Goal: Information Seeking & Learning: Learn about a topic

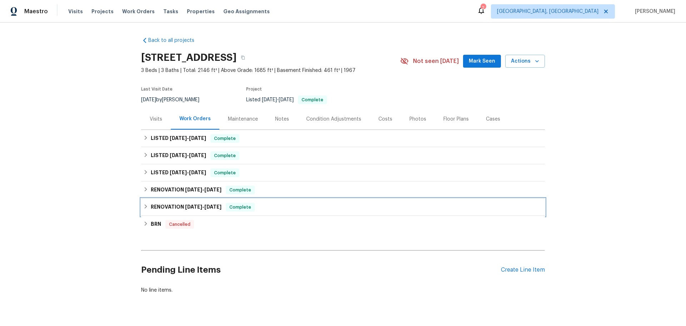
click at [168, 198] on div "RENOVATION [DATE] - [DATE] Complete" at bounding box center [343, 206] width 404 height 17
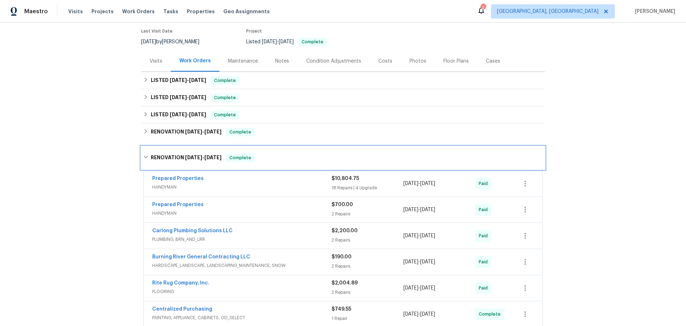
scroll to position [71, 0]
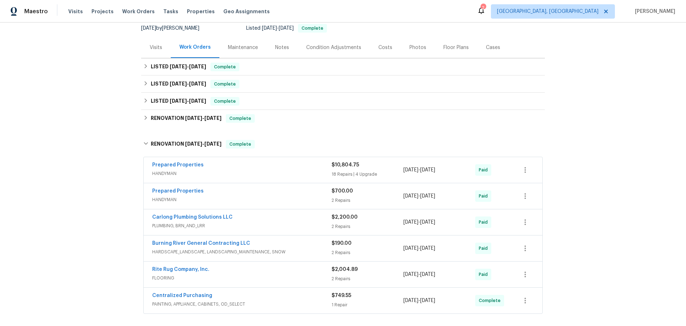
click at [246, 170] on span "HANDYMAN" at bounding box center [241, 173] width 179 height 7
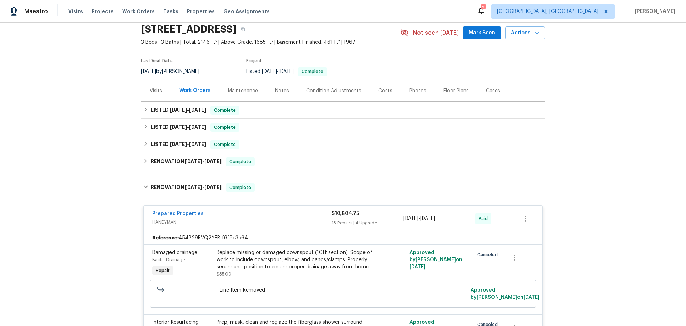
scroll to position [0, 0]
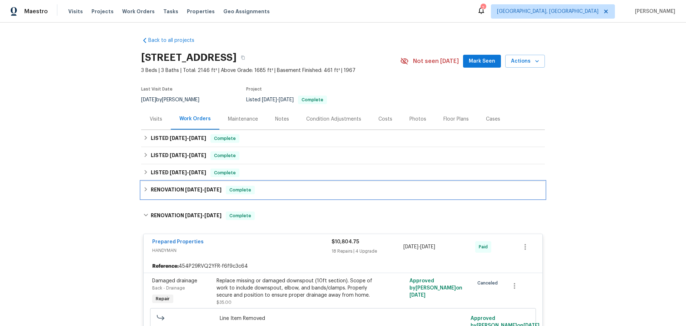
click at [181, 185] on h6 "RENOVATION [DATE] - [DATE]" at bounding box center [186, 189] width 71 height 9
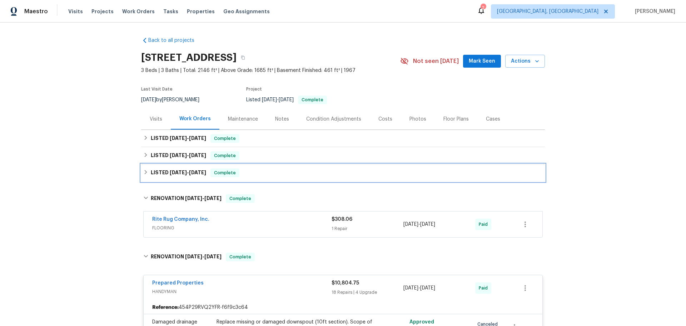
click at [198, 168] on div "LISTED [DATE] - [DATE] Complete" at bounding box center [343, 172] width 400 height 9
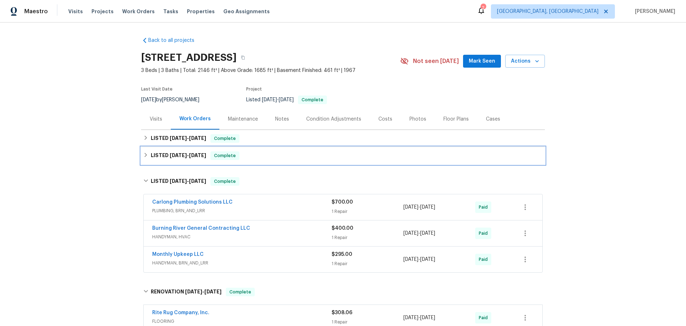
click at [224, 151] on div "LISTED [DATE] - [DATE] Complete" at bounding box center [343, 155] width 400 height 9
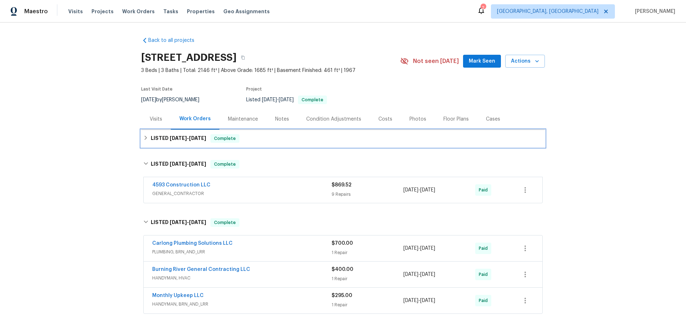
click at [227, 134] on div "LISTED [DATE] - [DATE] Complete" at bounding box center [343, 138] width 400 height 9
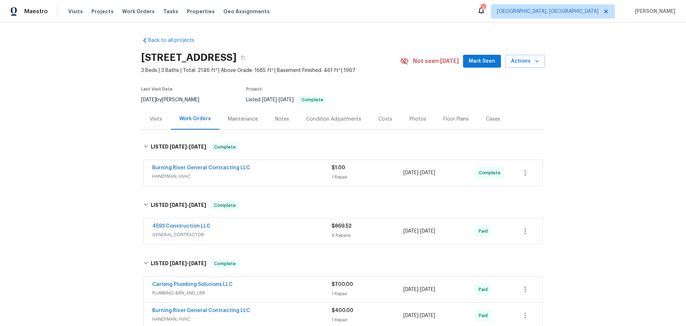
click at [208, 231] on span "GENERAL_CONTRACTOR" at bounding box center [241, 234] width 179 height 7
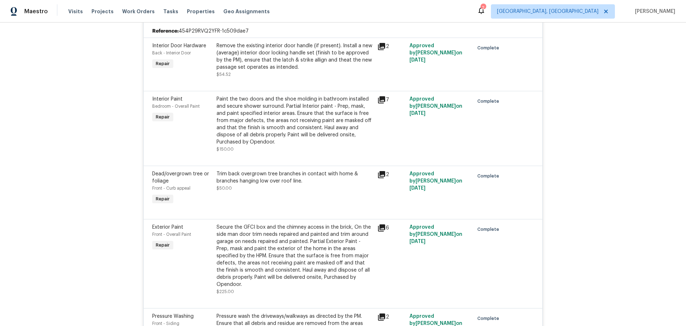
scroll to position [71, 0]
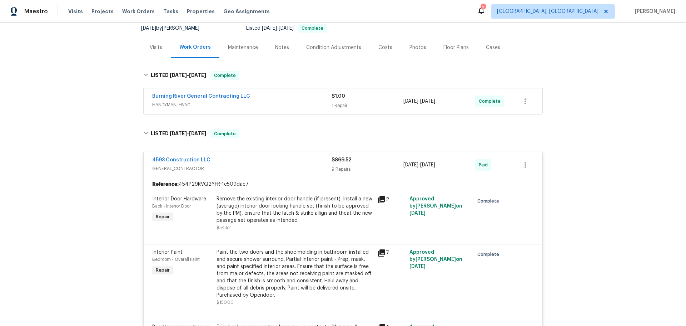
click at [272, 93] on div "Burning River General Contracting LLC" at bounding box center [241, 97] width 179 height 9
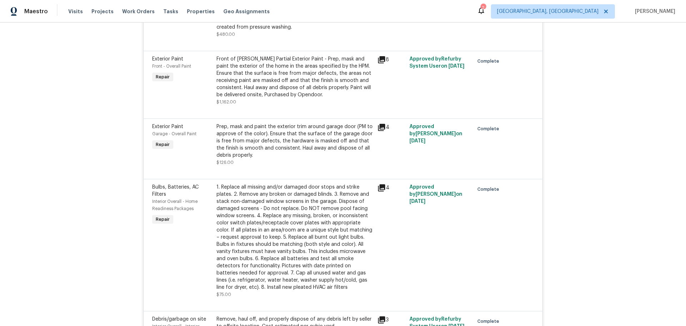
scroll to position [2130, 0]
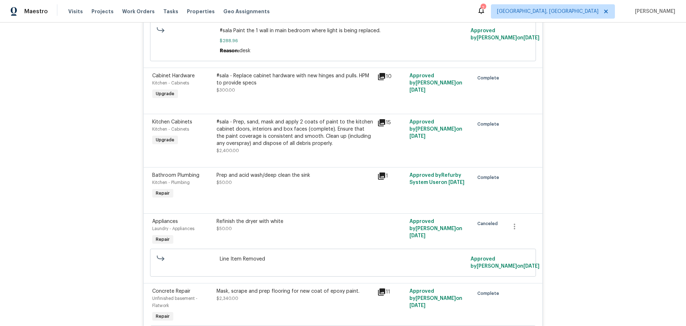
scroll to position [2087, 0]
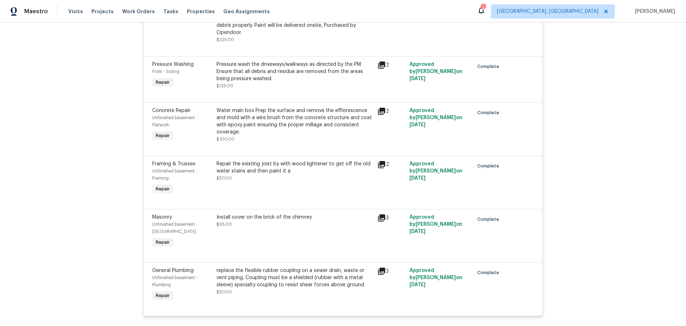
scroll to position [658, 0]
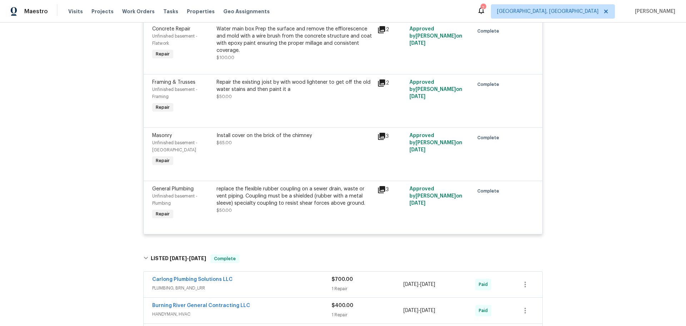
click at [251, 302] on div "Burning River General Contracting LLC" at bounding box center [241, 306] width 179 height 9
click at [249, 284] on span "PLUMBING, BRN_AND_LRR" at bounding box center [241, 287] width 179 height 7
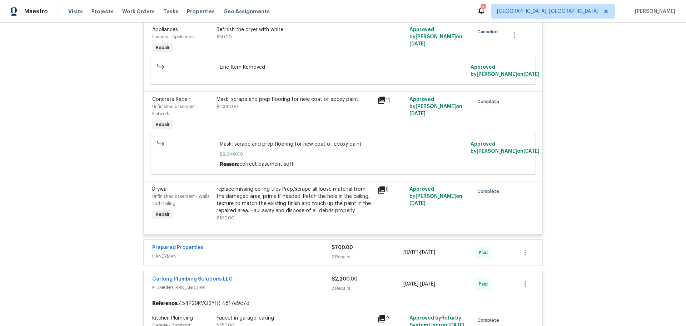
scroll to position [2798, 0]
